Goal: Task Accomplishment & Management: Manage account settings

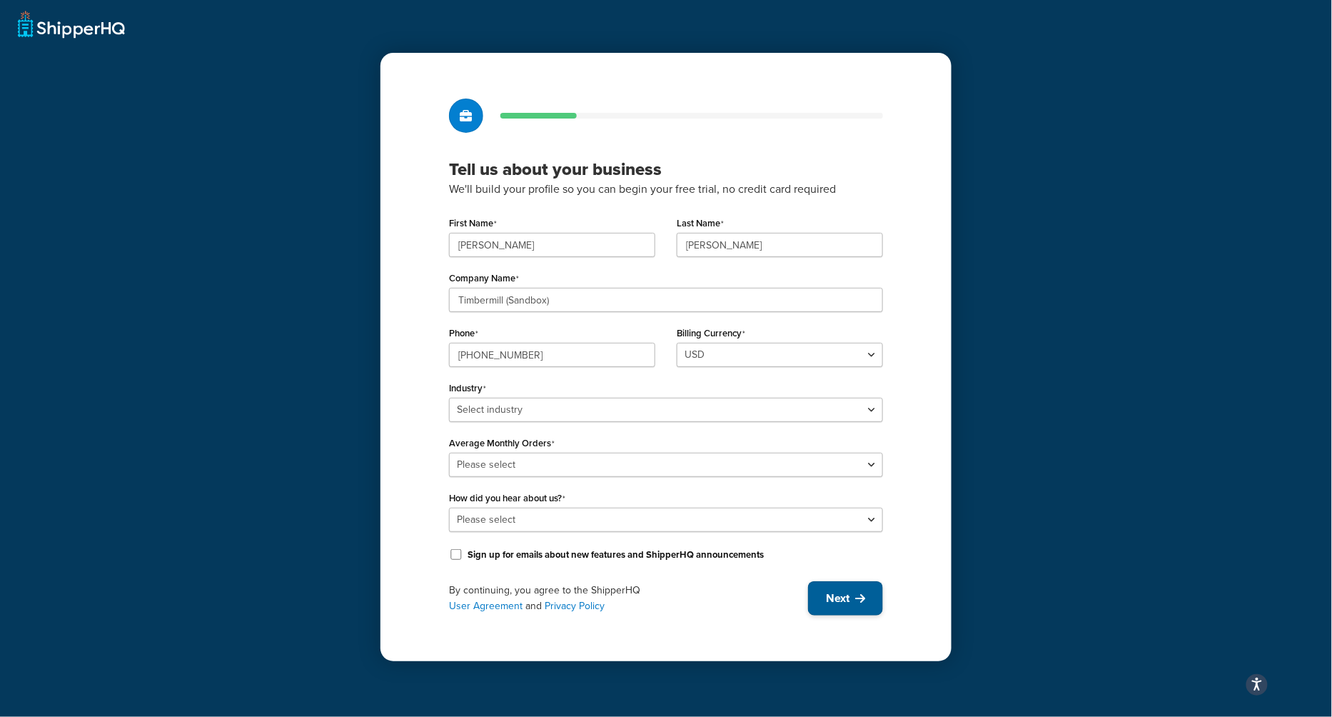
click at [855, 588] on button "Next" at bounding box center [845, 598] width 75 height 34
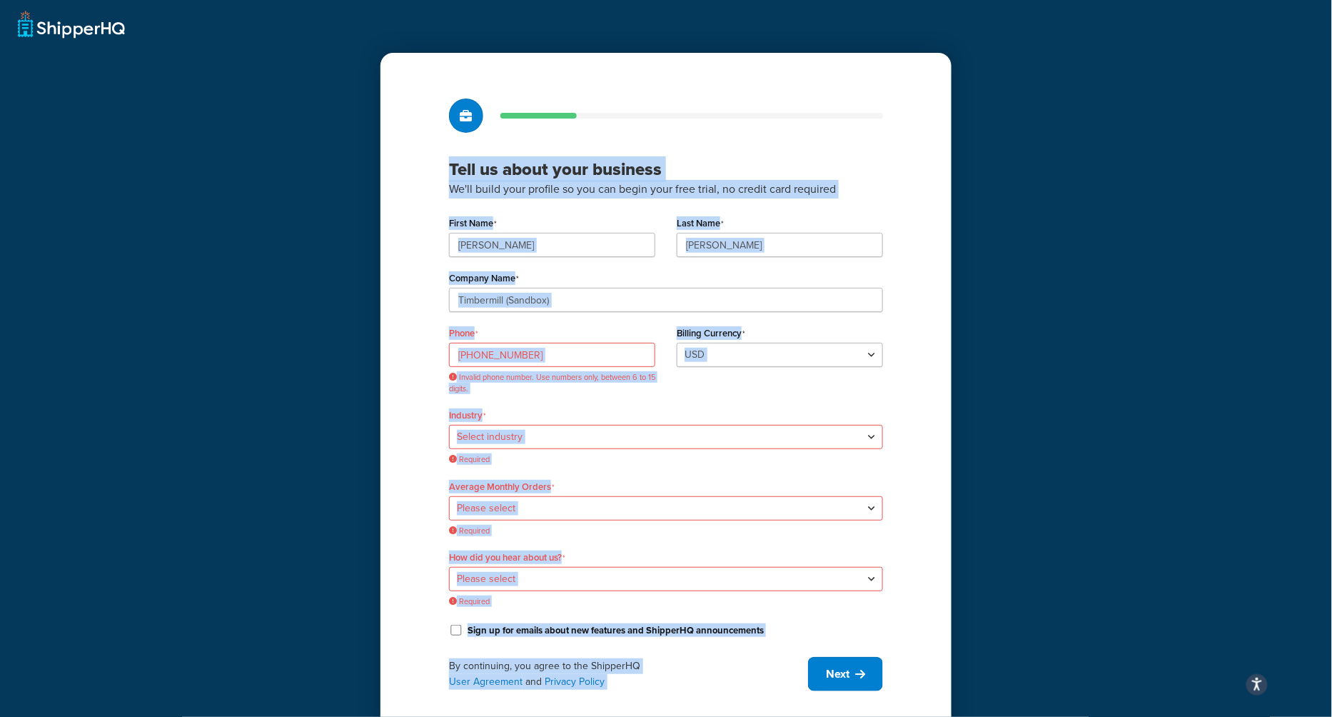
drag, startPoint x: 551, startPoint y: 62, endPoint x: 478, endPoint y: -9, distance: 102.0
click at [478, 0] on html "Accessibility Screen-Reader Guide, Feedback, and Issue Reporting | New window S…" at bounding box center [666, 375] width 1332 height 751
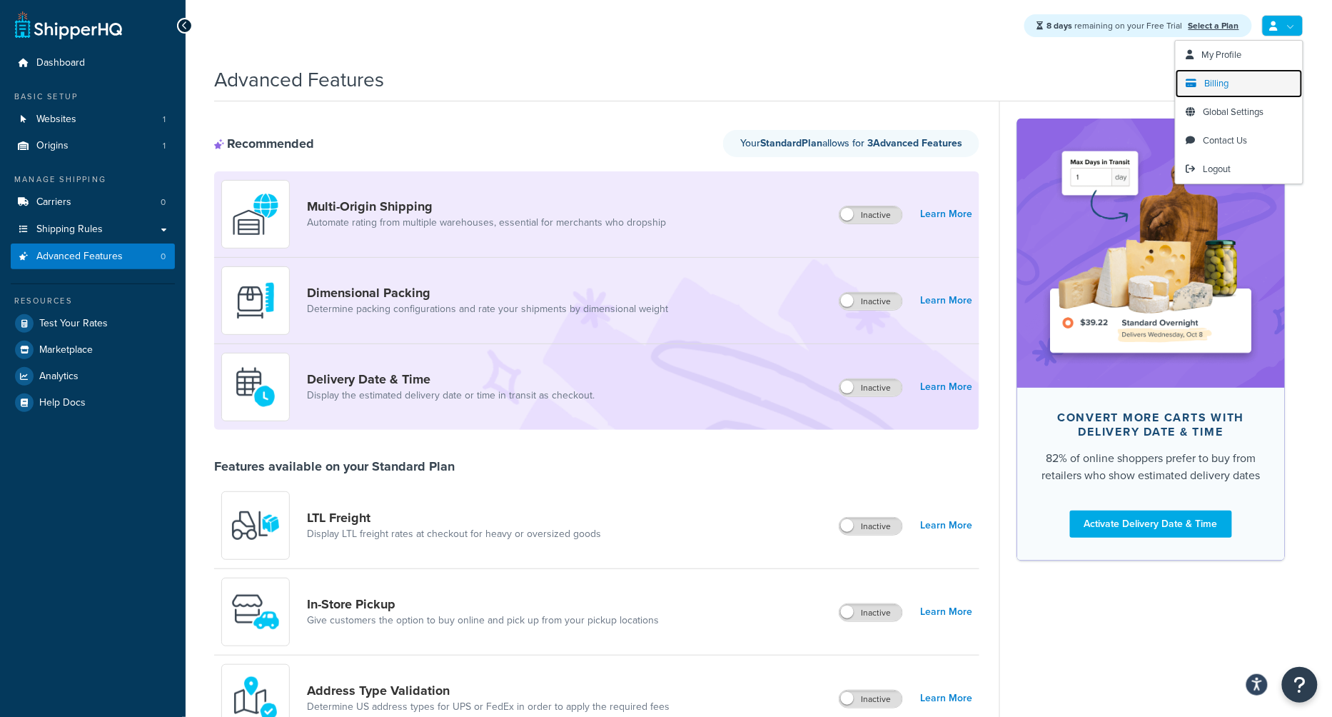
click at [1222, 78] on span "Billing" at bounding box center [1217, 83] width 24 height 14
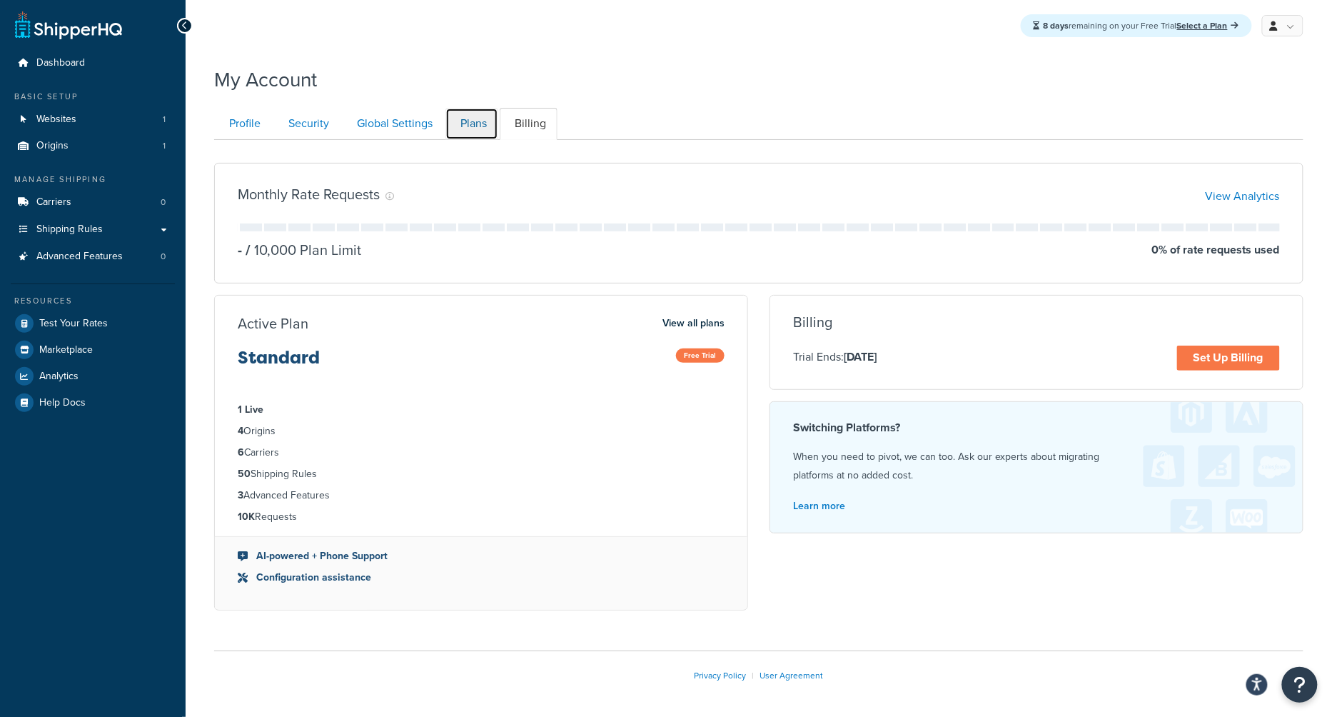
click at [458, 127] on link "Plans" at bounding box center [472, 124] width 53 height 32
